Goal: Task Accomplishment & Management: Manage account settings

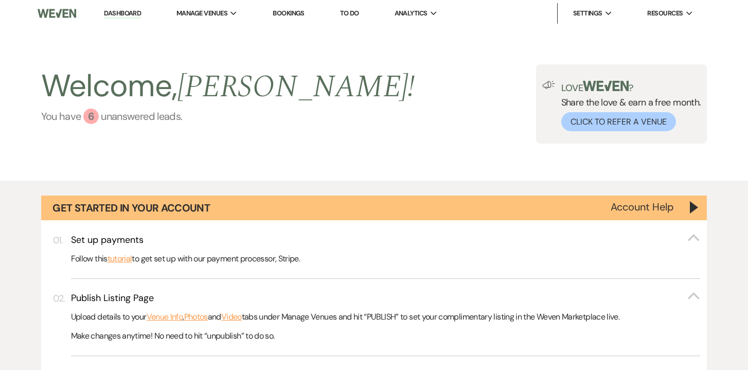
click at [174, 111] on link "You have 6 unanswered lead s ." at bounding box center [228, 116] width 374 height 15
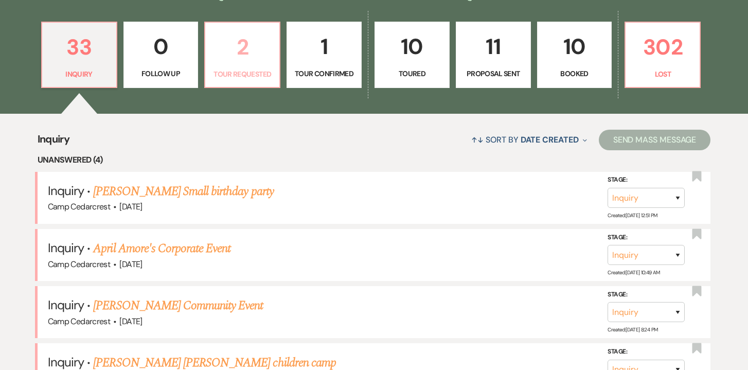
click at [246, 57] on p "2" at bounding box center [242, 47] width 62 height 34
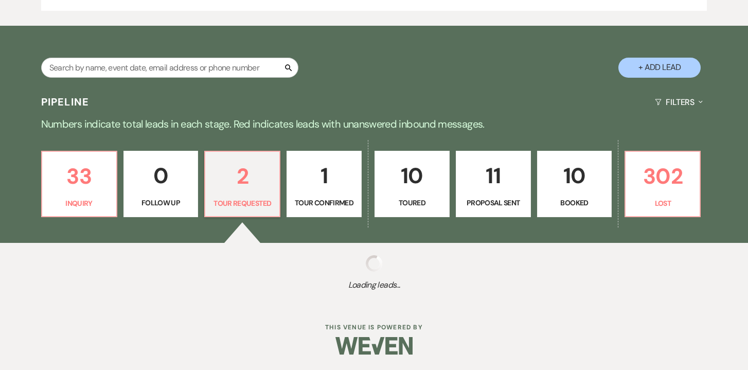
scroll to position [420, 0]
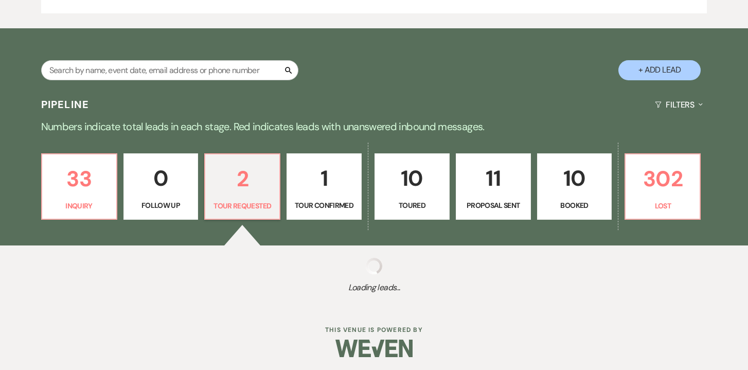
select select "2"
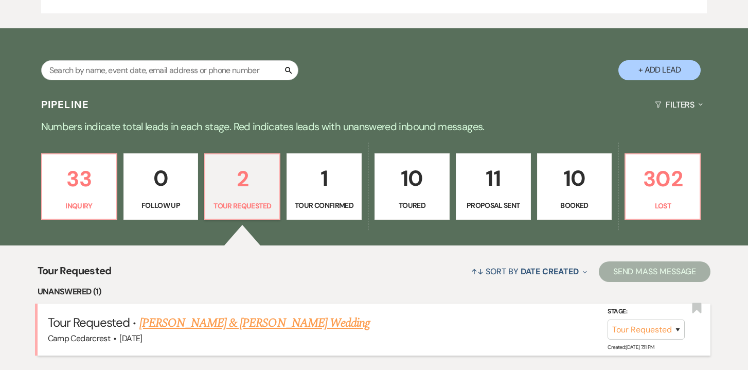
click at [298, 323] on link "[PERSON_NAME] & [PERSON_NAME] Wedding" at bounding box center [254, 323] width 230 height 19
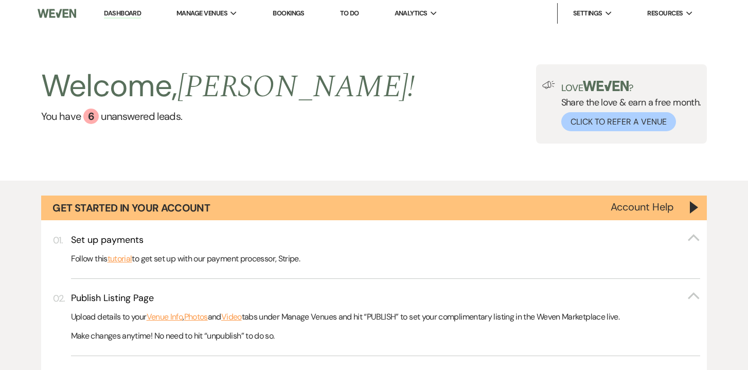
select select "2"
select select "5"
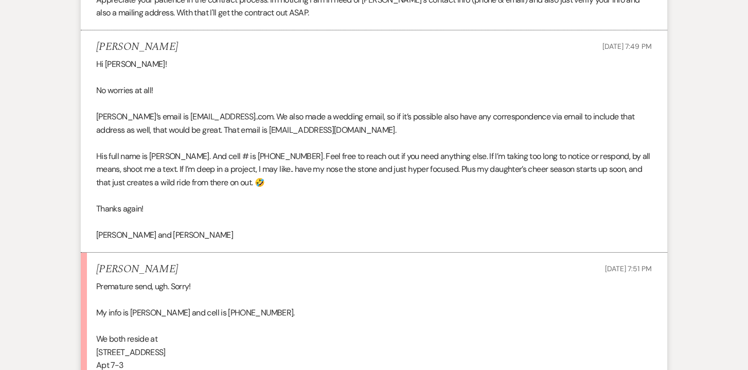
scroll to position [2734, 0]
